Goal: Navigation & Orientation: Find specific page/section

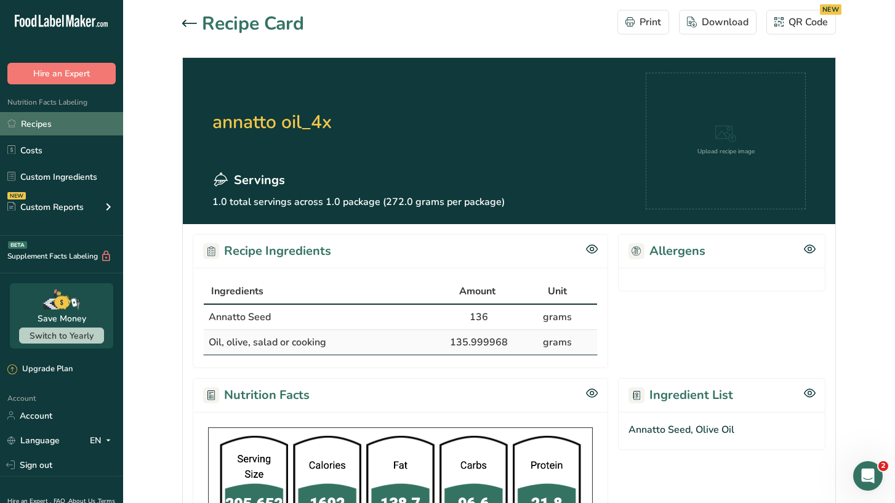
click at [36, 126] on link "Recipes" at bounding box center [61, 123] width 123 height 23
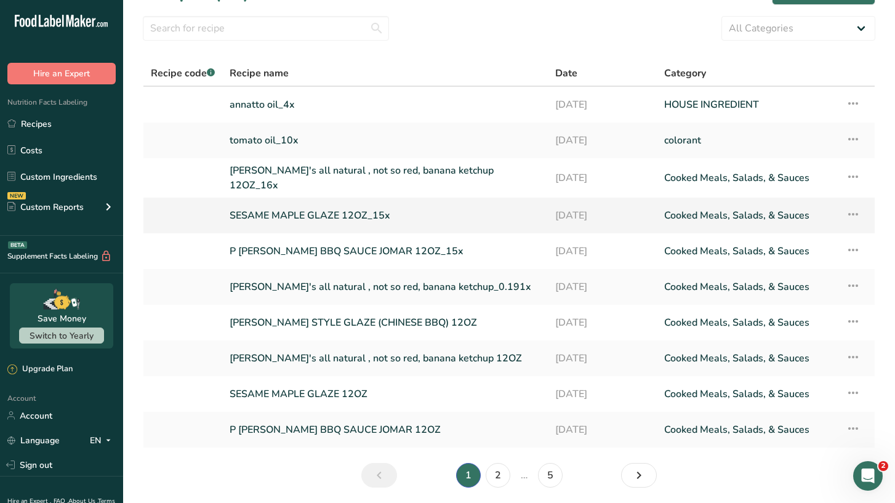
scroll to position [33, 0]
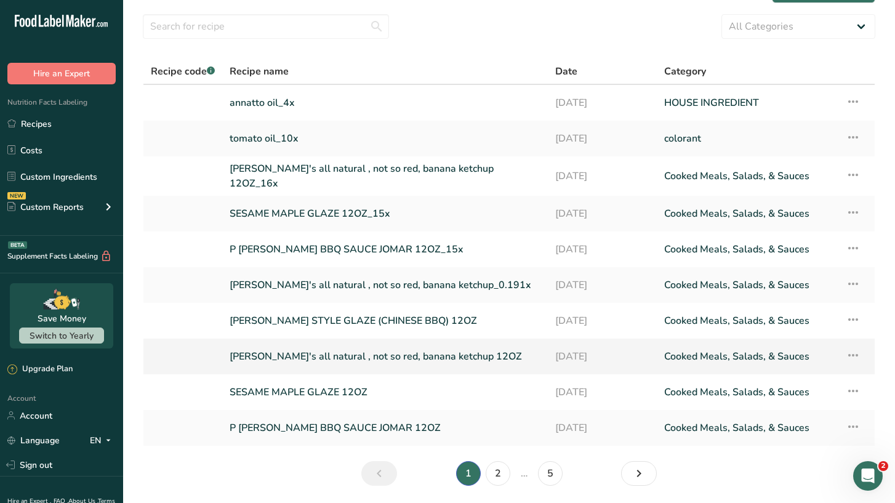
click at [308, 354] on link "[PERSON_NAME]'s all natural , not so red, banana ketchup 12OZ" at bounding box center [385, 356] width 311 height 26
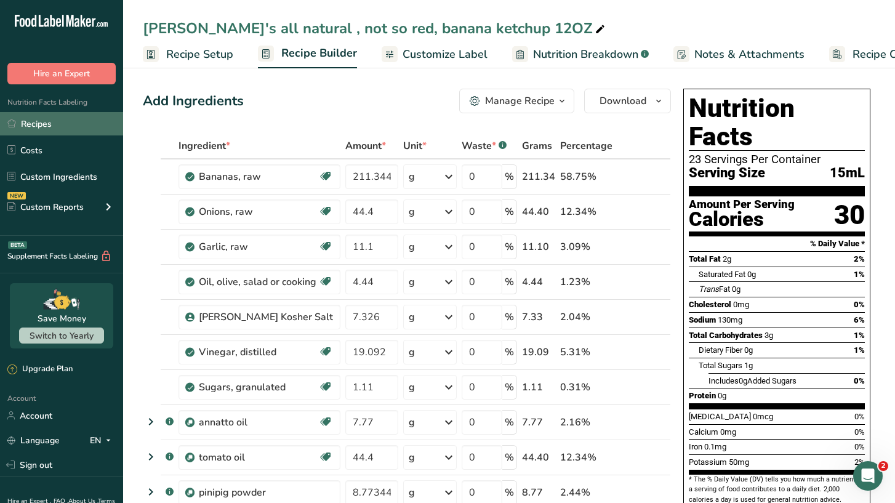
click at [31, 132] on link "Recipes" at bounding box center [61, 123] width 123 height 23
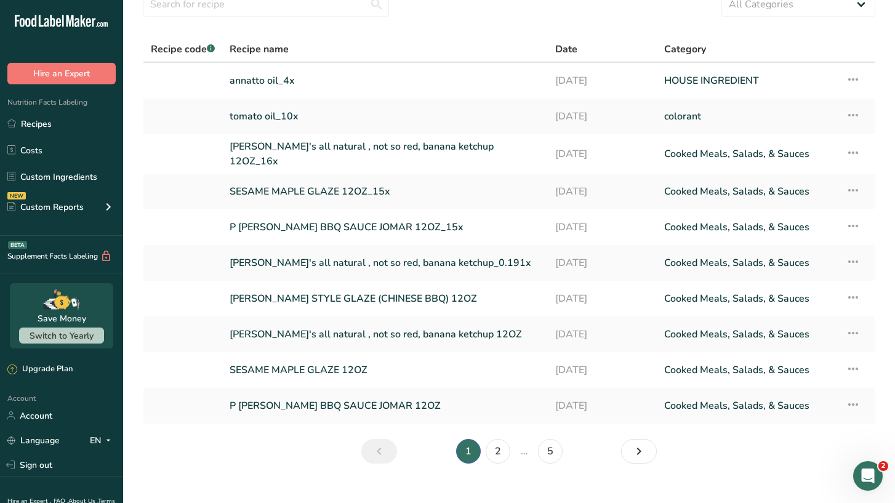
scroll to position [71, 0]
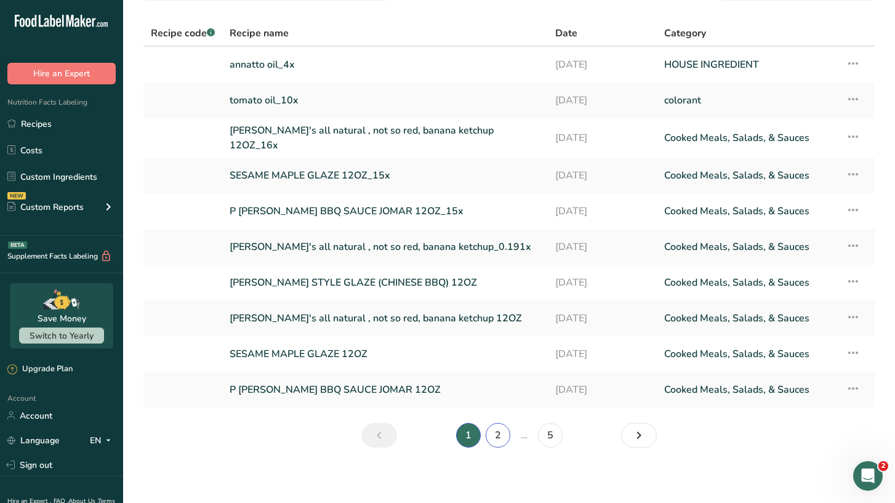
click at [495, 434] on link "2" at bounding box center [498, 435] width 25 height 25
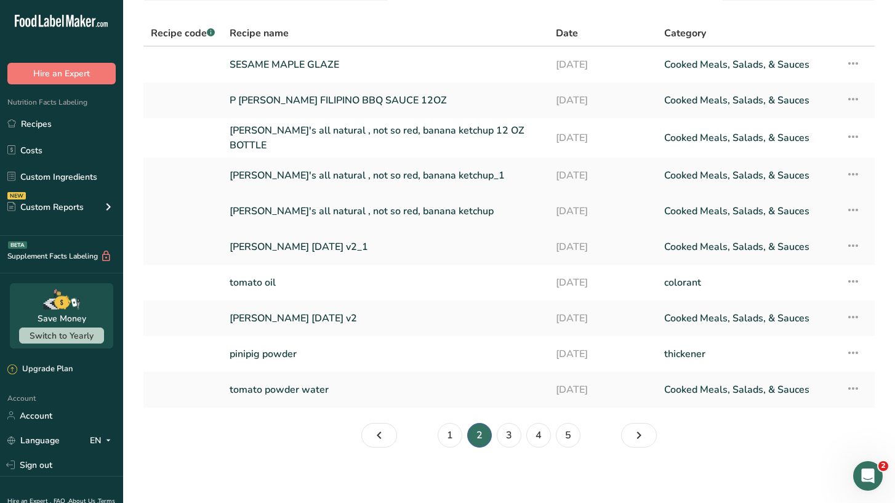
click at [371, 200] on link "[PERSON_NAME]'s all natural , not so red, banana ketchup" at bounding box center [385, 211] width 311 height 26
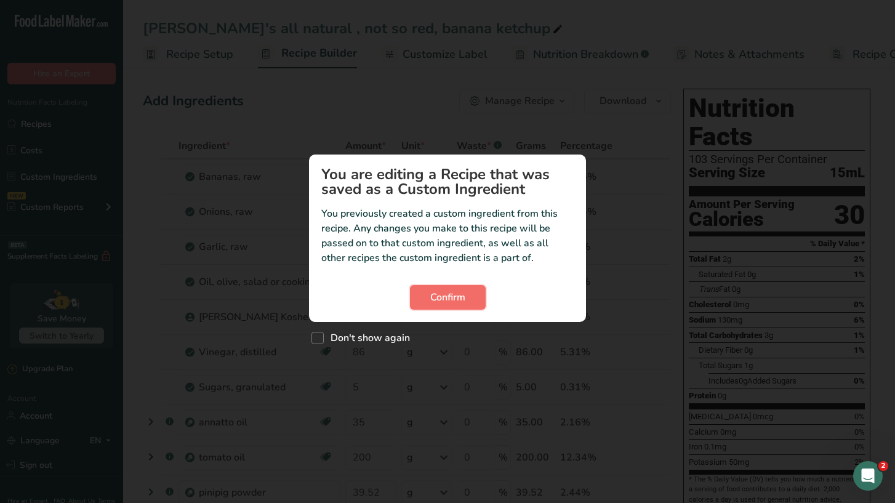
click at [436, 301] on span "Confirm" at bounding box center [447, 297] width 35 height 15
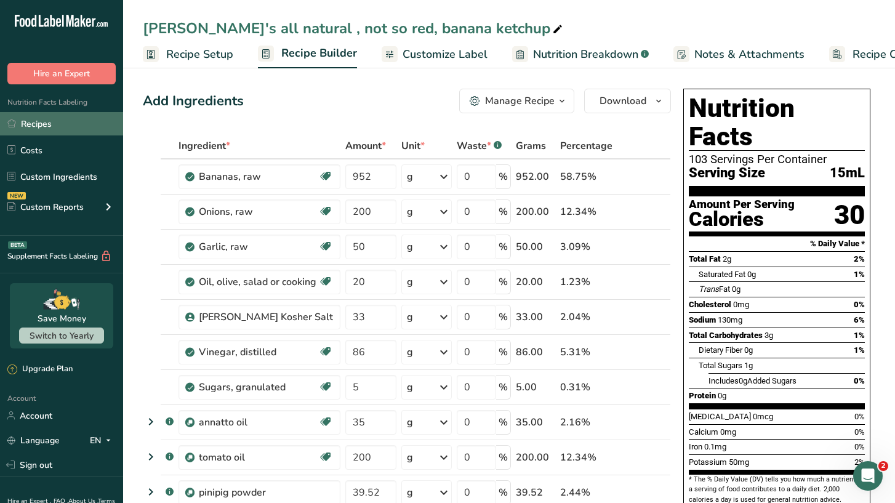
click at [48, 128] on link "Recipes" at bounding box center [61, 123] width 123 height 23
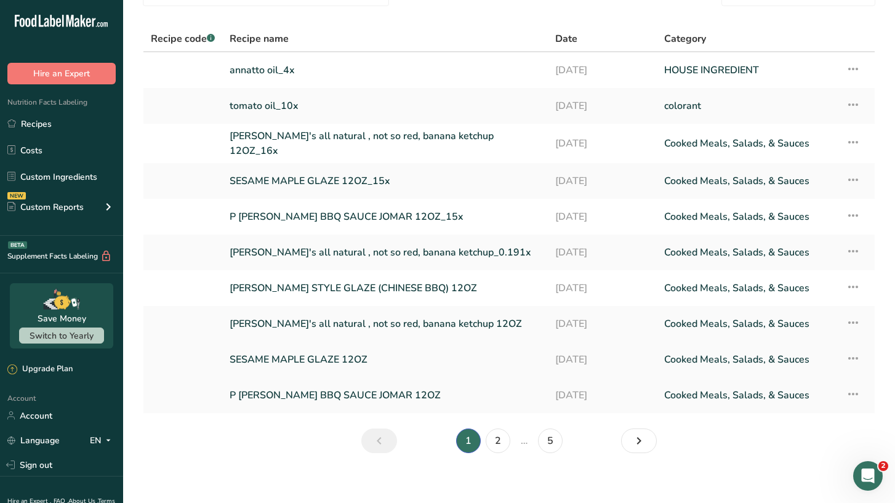
scroll to position [71, 0]
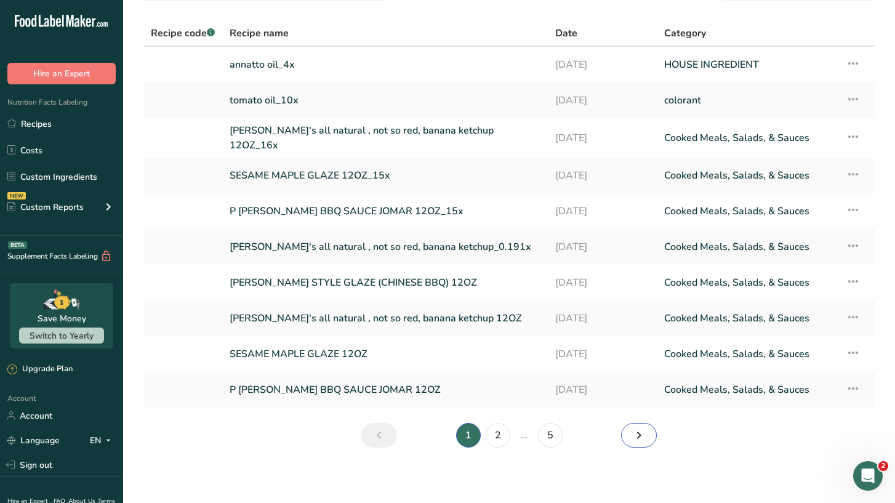
click at [637, 431] on icon "Next page" at bounding box center [638, 435] width 15 height 22
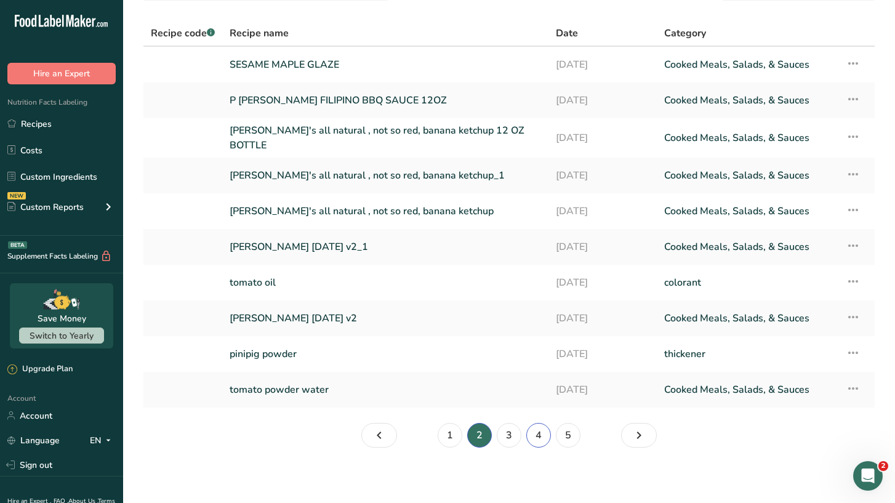
click at [536, 434] on link "4" at bounding box center [538, 435] width 25 height 25
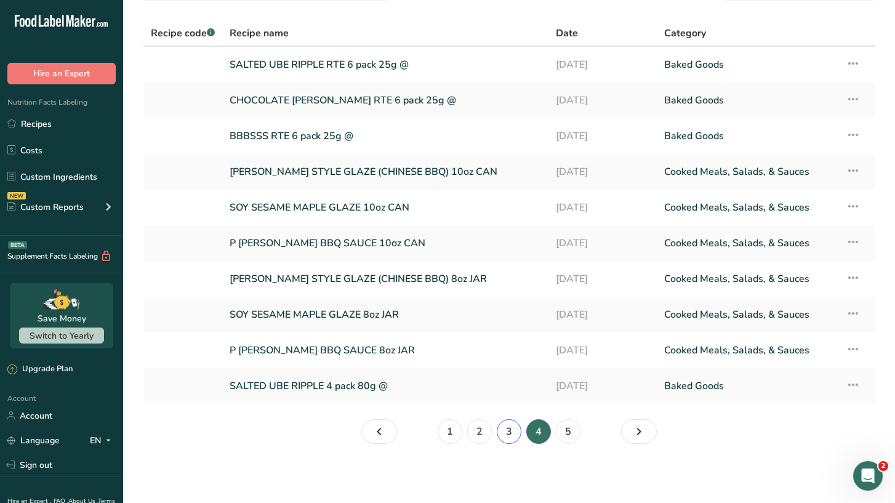
click at [505, 433] on link "3" at bounding box center [509, 431] width 25 height 25
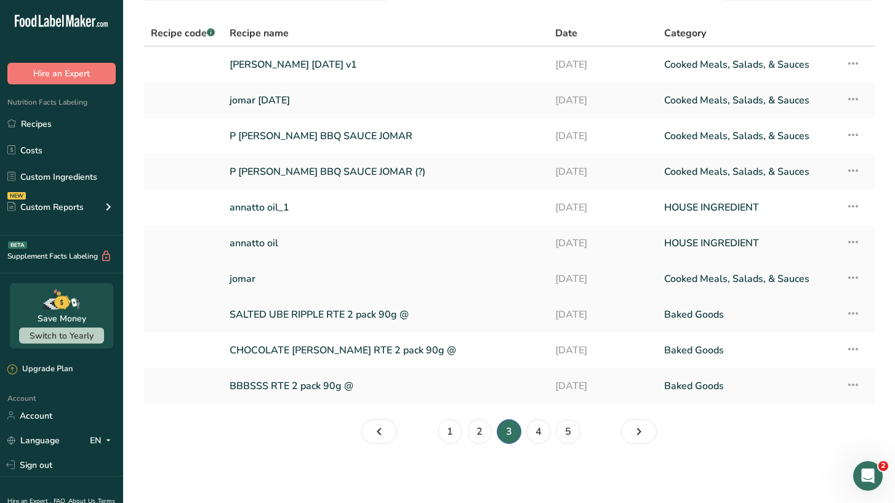
click at [284, 275] on link "jomar" at bounding box center [385, 279] width 311 height 26
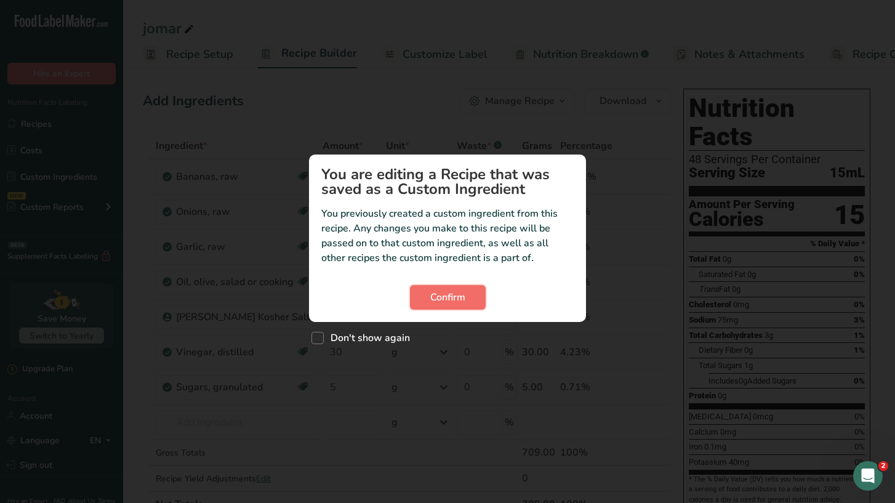
click at [442, 293] on span "Confirm" at bounding box center [447, 297] width 35 height 15
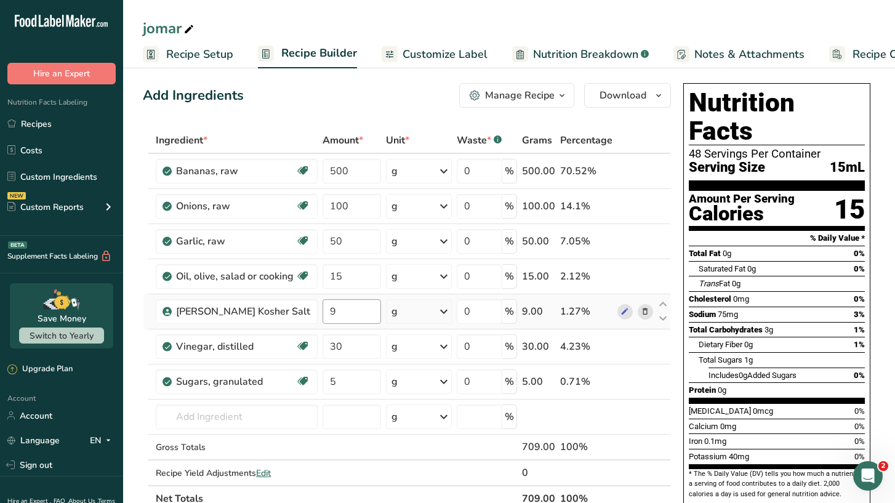
scroll to position [4, 0]
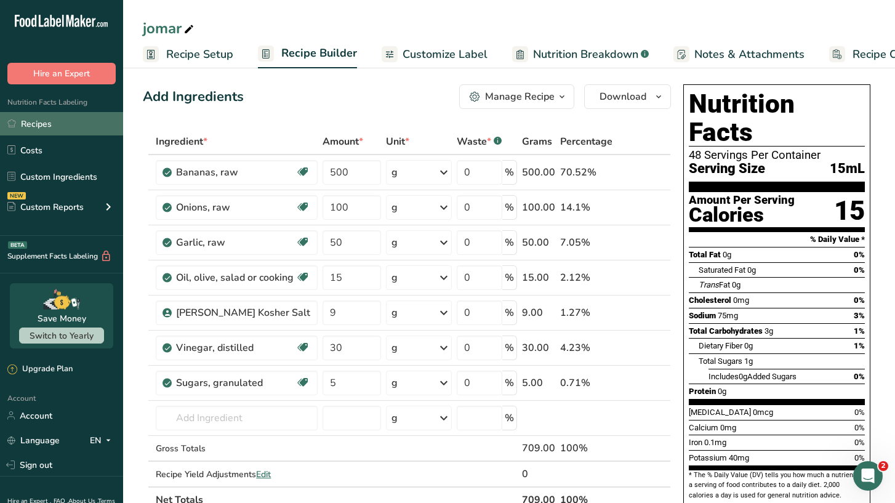
click at [43, 119] on link "Recipes" at bounding box center [61, 123] width 123 height 23
